Goal: Find specific page/section: Find specific page/section

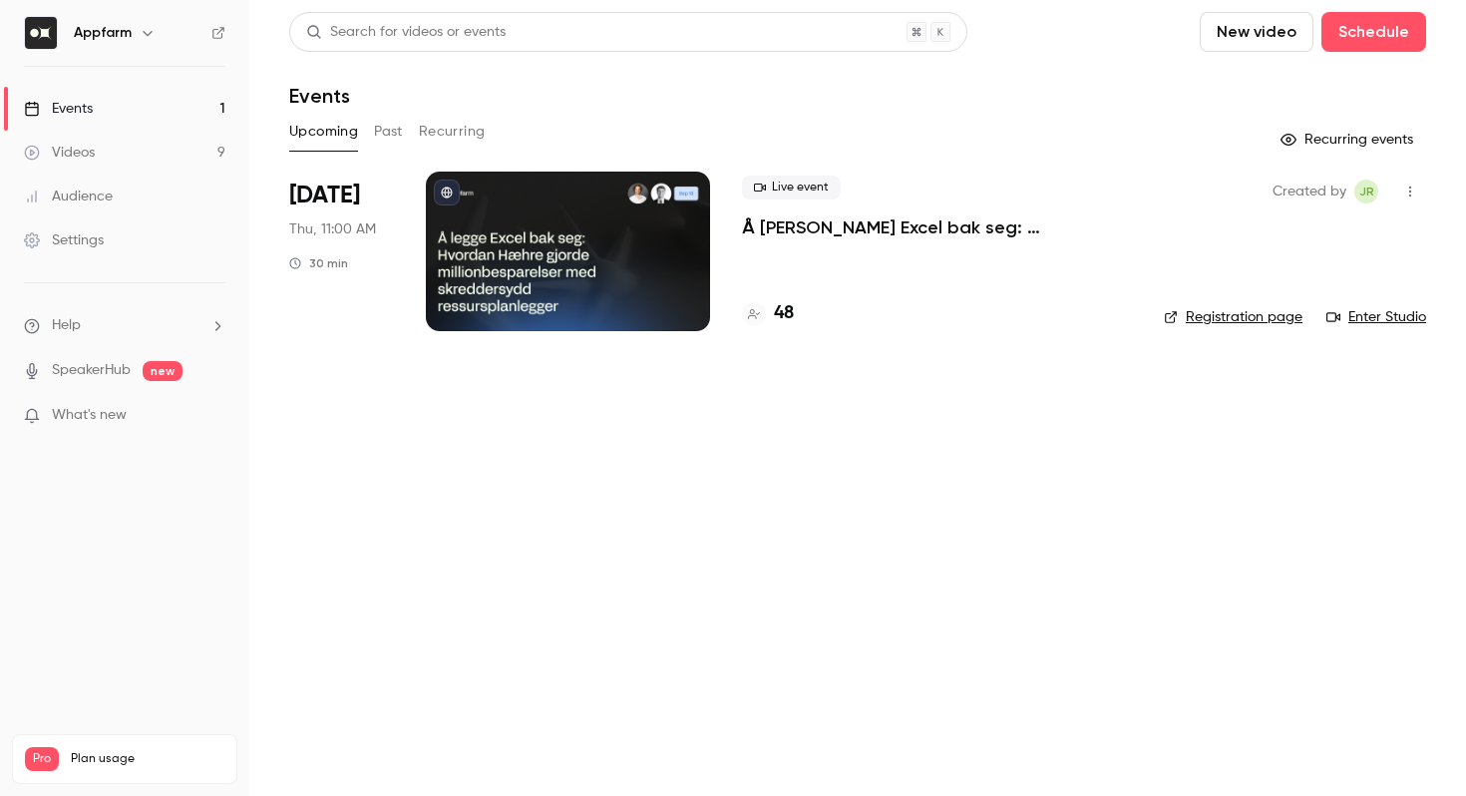
click at [785, 305] on h4 "48" at bounding box center [784, 313] width 20 height 27
